Goal: Information Seeking & Learning: Understand process/instructions

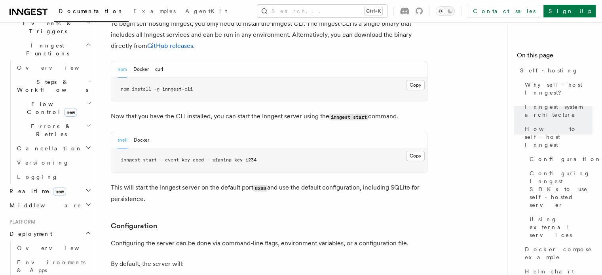
scroll to position [830, 0]
click at [137, 61] on button "Docker" at bounding box center [140, 69] width 15 height 16
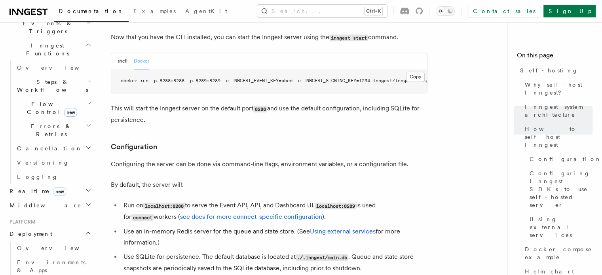
scroll to position [909, 0]
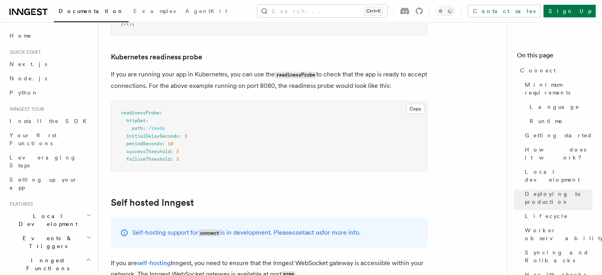
scroll to position [3890, 0]
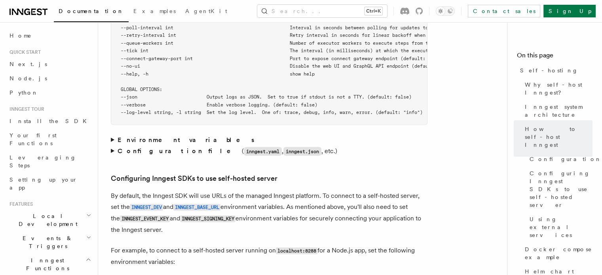
scroll to position [1580, 0]
click at [111, 134] on summary "Environment variables" at bounding box center [269, 139] width 317 height 11
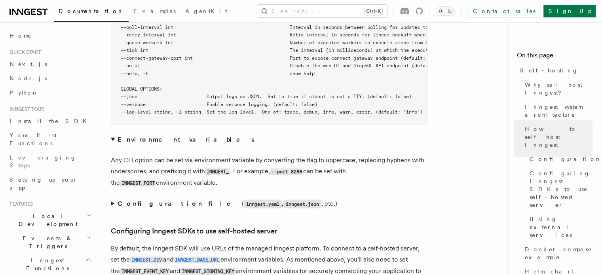
click at [114, 198] on summary "Configuration file ( inngest.yaml , inngest.json , etc.)" at bounding box center [269, 203] width 317 height 11
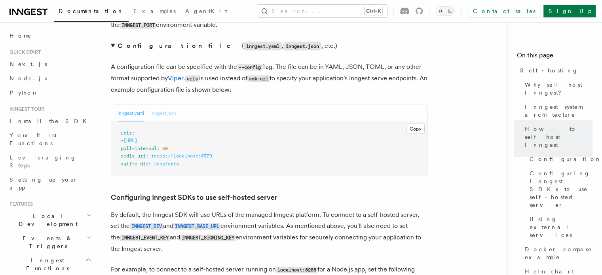
scroll to position [1738, 0]
click at [166, 105] on button "inngest.json" at bounding box center [163, 113] width 26 height 16
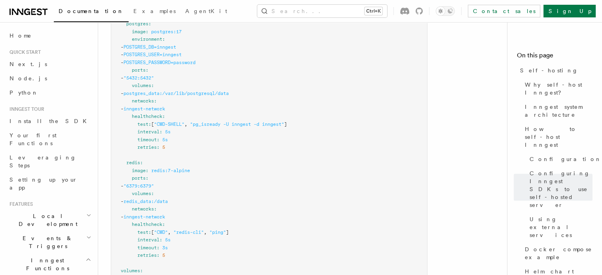
scroll to position [2517, 0]
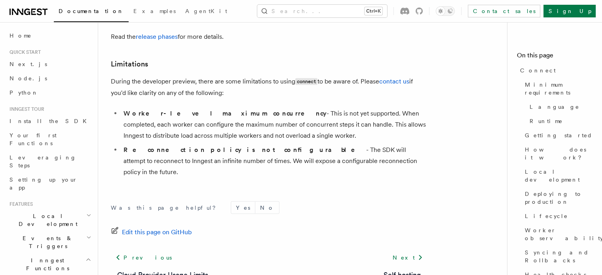
scroll to position [4476, 0]
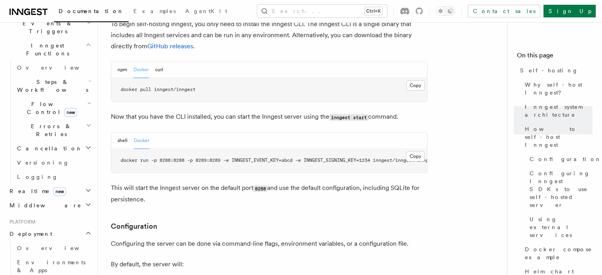
scroll to position [830, 0]
click at [127, 61] on div "npm Docker curl" at bounding box center [141, 69] width 46 height 16
click at [125, 61] on button "npm" at bounding box center [123, 69] width 10 height 16
click at [119, 132] on button "shell" at bounding box center [123, 140] width 10 height 16
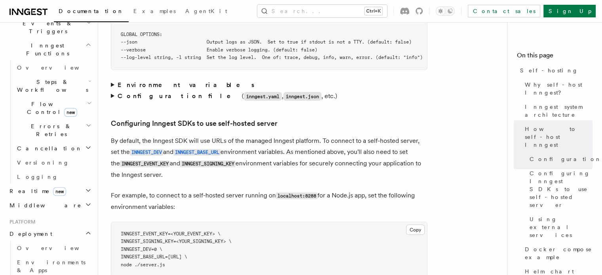
scroll to position [1621, 0]
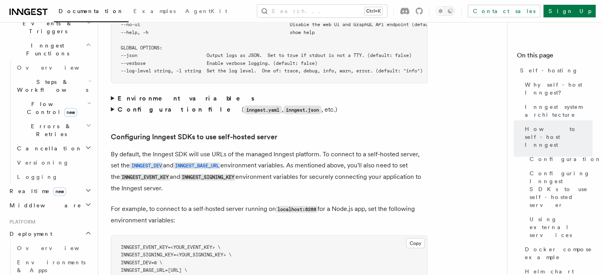
click at [145, 106] on strong "Configuration file" at bounding box center [180, 110] width 124 height 8
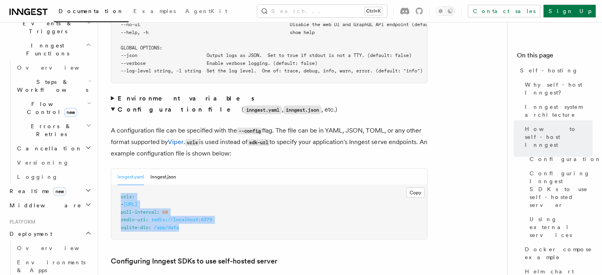
drag, startPoint x: 167, startPoint y: 213, endPoint x: 118, endPoint y: 184, distance: 57.3
click at [118, 185] on pre "urls : - [URL] poll-interval : 60 redis-uri : redis://localhost:6379 sqlite-dir…" at bounding box center [269, 212] width 316 height 55
copy code "urls : - [URL] poll-interval : 60 redis-uri : redis://localhost:6379 sqlite-dir…"
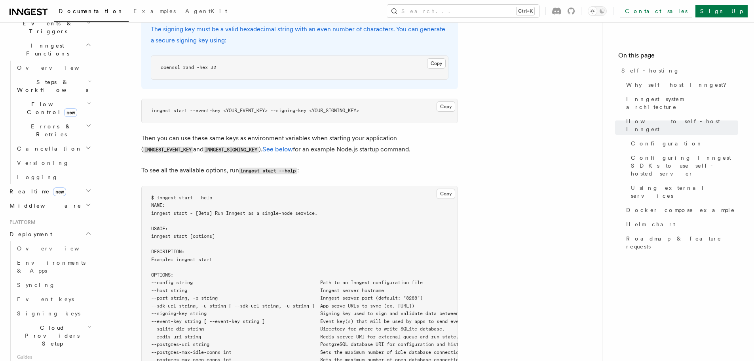
scroll to position [1225, 0]
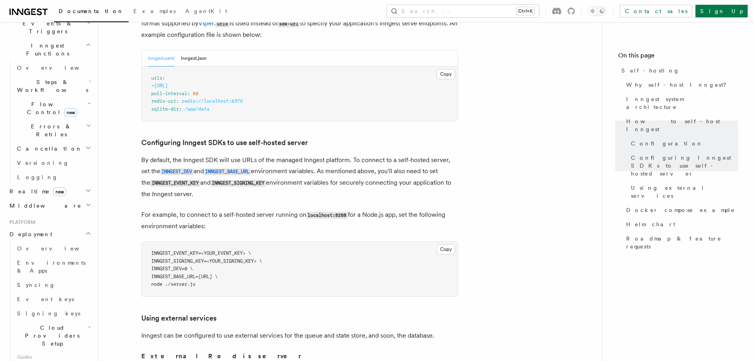
click at [331, 137] on h3 "Configuring Inngest SDKs to use self-hosted server" at bounding box center [299, 142] width 317 height 11
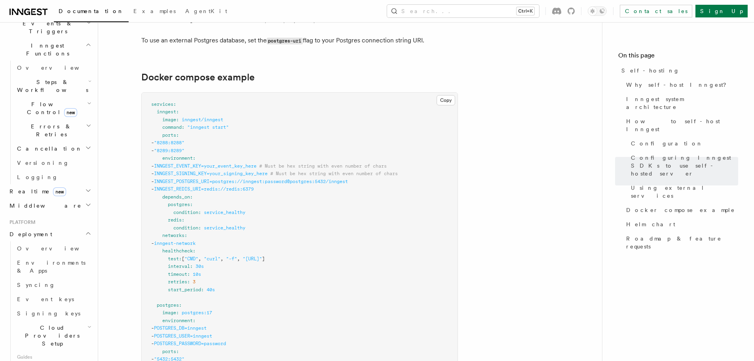
scroll to position [2215, 0]
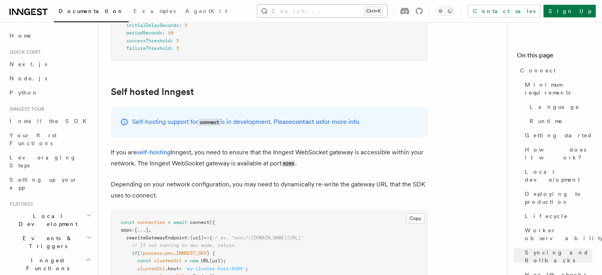
click at [375, 11] on button "Search... Ctrl+K" at bounding box center [322, 11] width 130 height 13
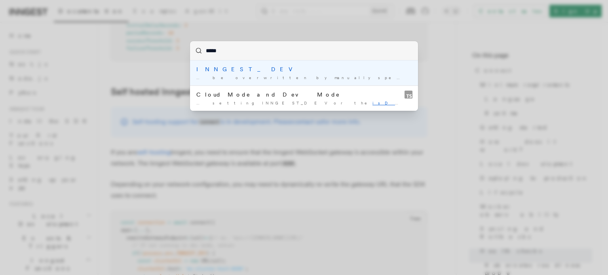
type input "******"
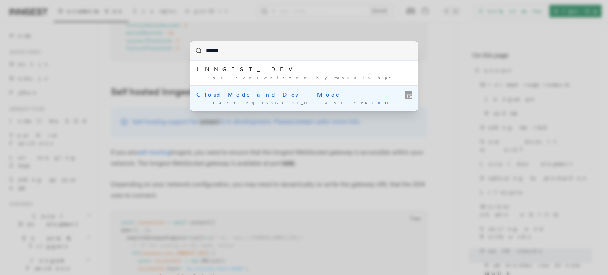
click at [256, 96] on div "Cloud Mode and Dev Mode" at bounding box center [303, 95] width 215 height 8
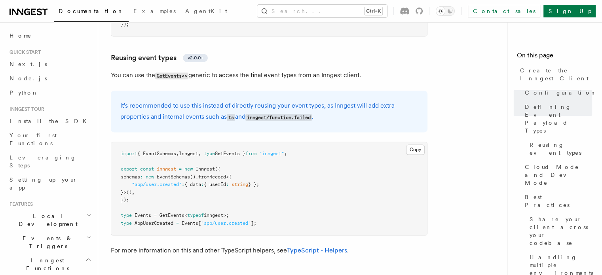
scroll to position [1292, 0]
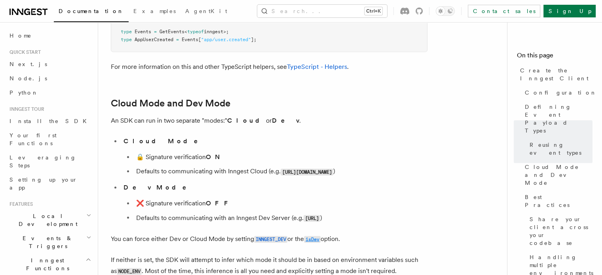
click at [316, 236] on code "isDev" at bounding box center [312, 239] width 17 height 7
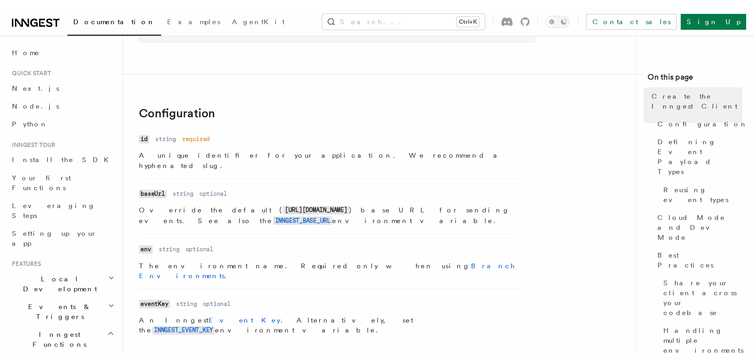
scroll to position [139, 0]
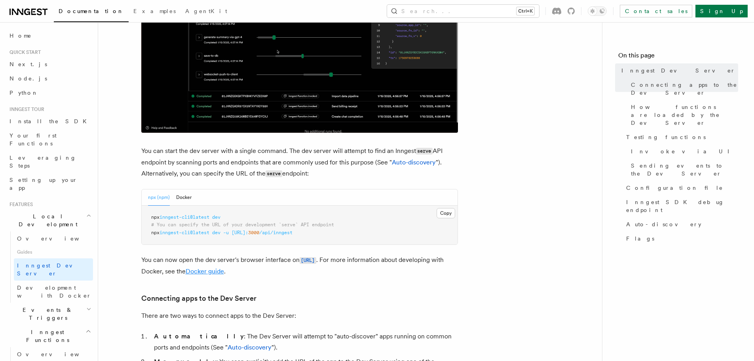
scroll to position [214, 0]
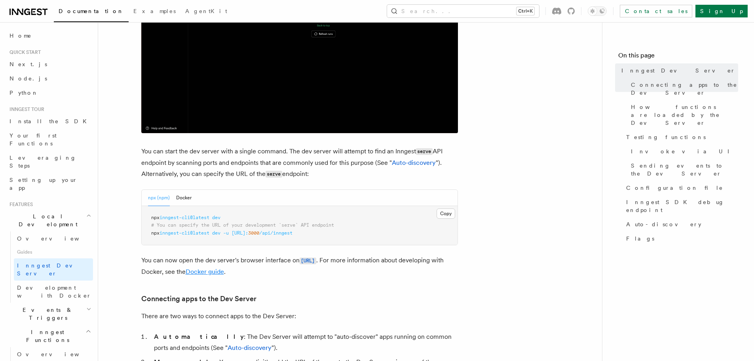
click at [224, 272] on link "Docker guide" at bounding box center [205, 272] width 38 height 8
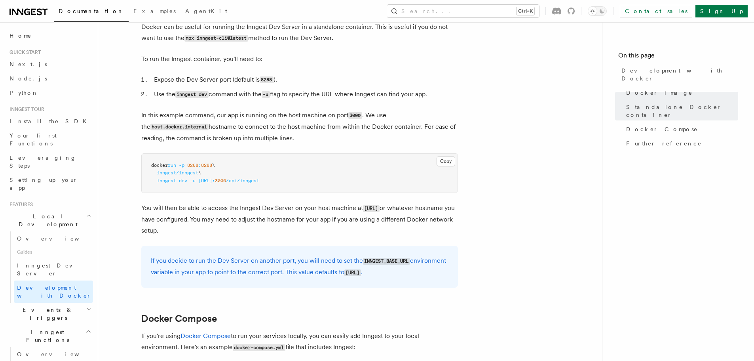
scroll to position [237, 0]
drag, startPoint x: 337, startPoint y: 181, endPoint x: 199, endPoint y: 182, distance: 137.4
click at [199, 182] on pre "docker run -p 8288 : 8288 \ inngest/inngest \ inngest dev -u http://host.docker…" at bounding box center [300, 172] width 316 height 39
copy span "http://host.docker.internal: 3000 /api/inngest"
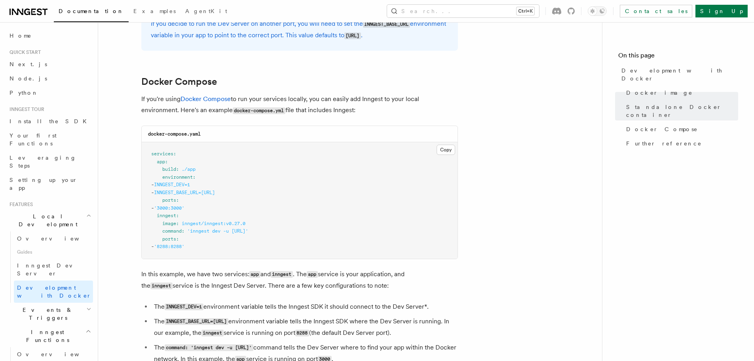
scroll to position [474, 0]
